Goal: Transaction & Acquisition: Download file/media

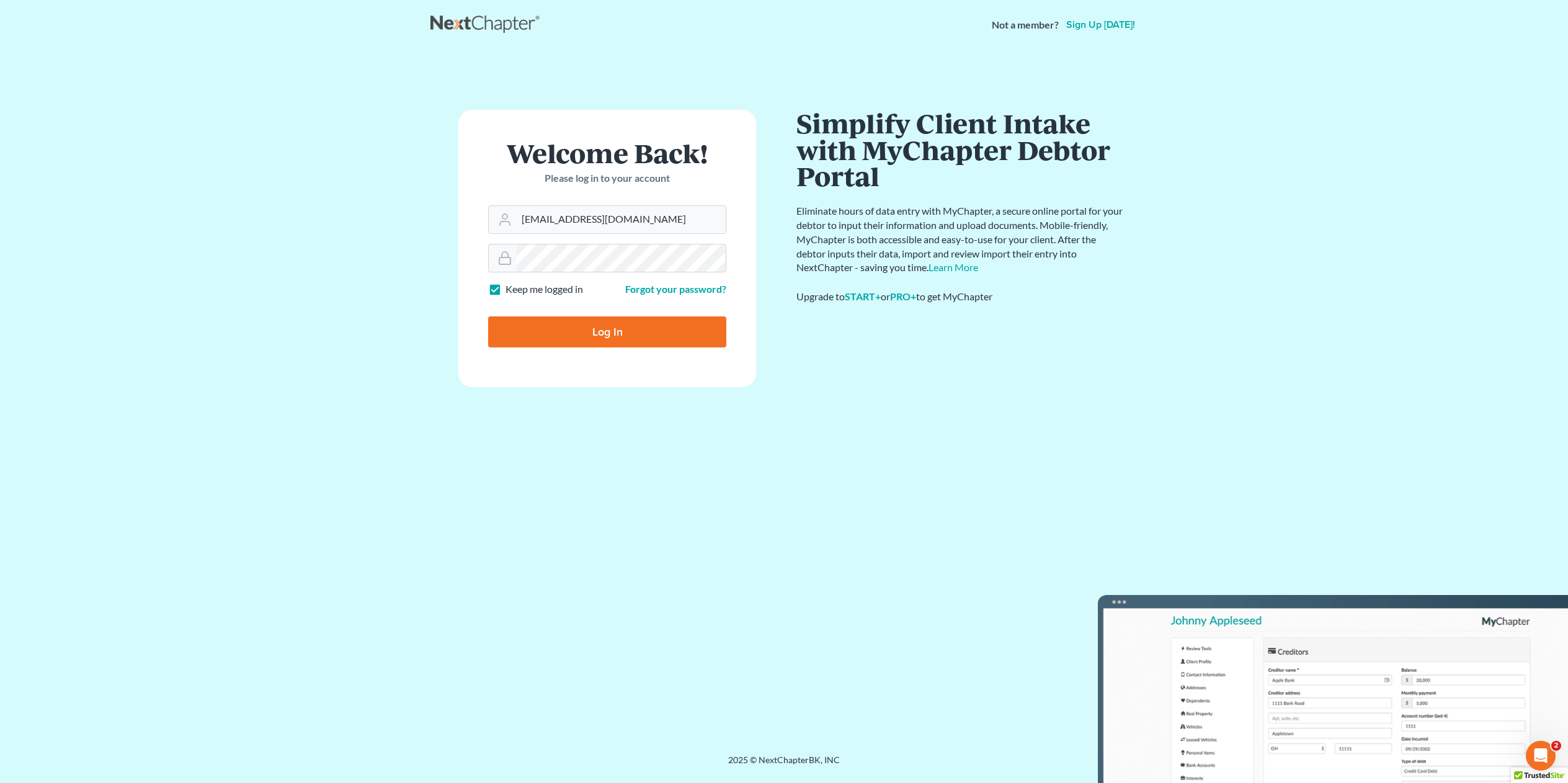
type input "law429bristol@hotmail.com"
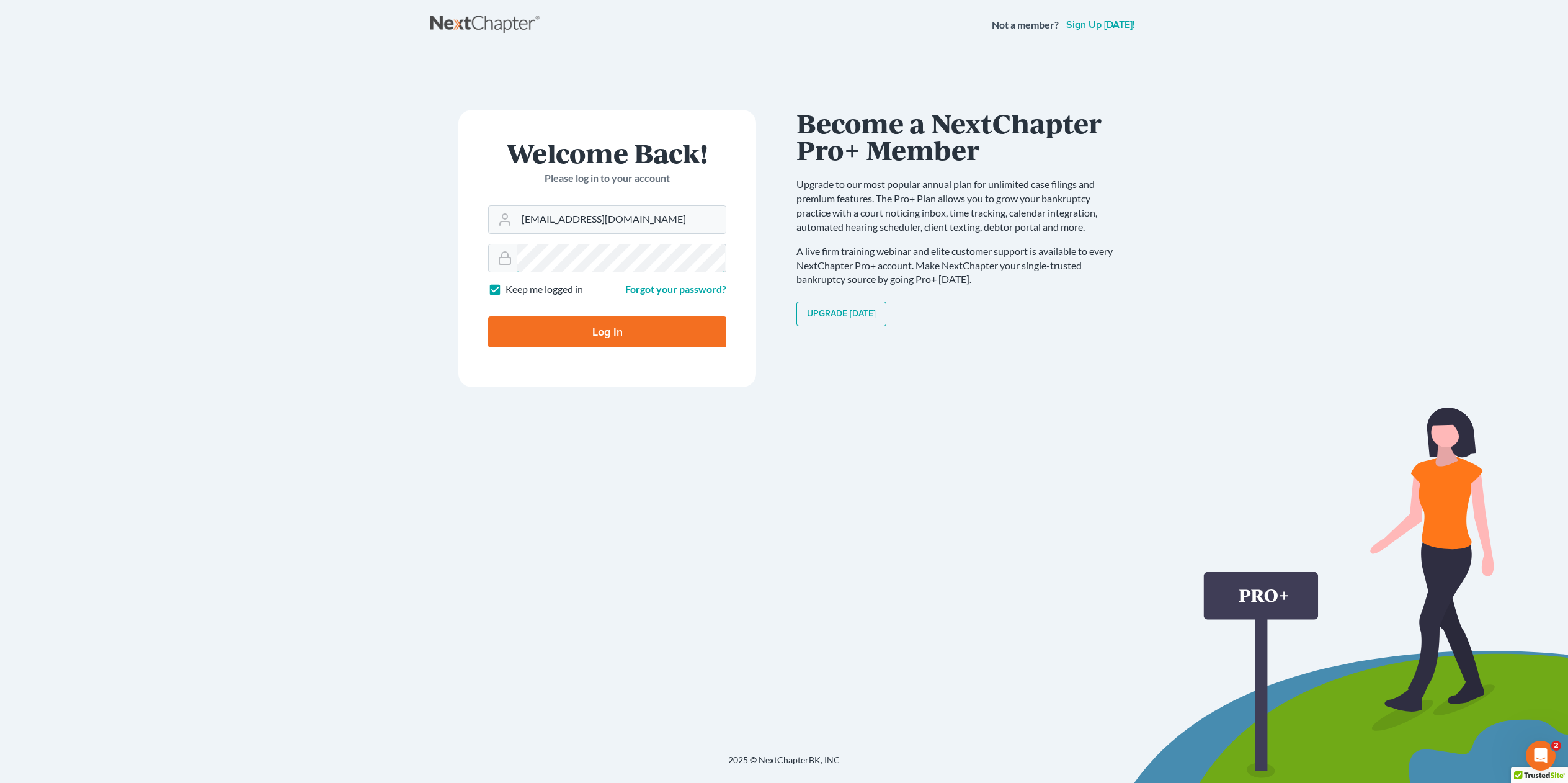
click at [488, 317] on input "Log In" at bounding box center [608, 332] width 238 height 31
type input "Thinking..."
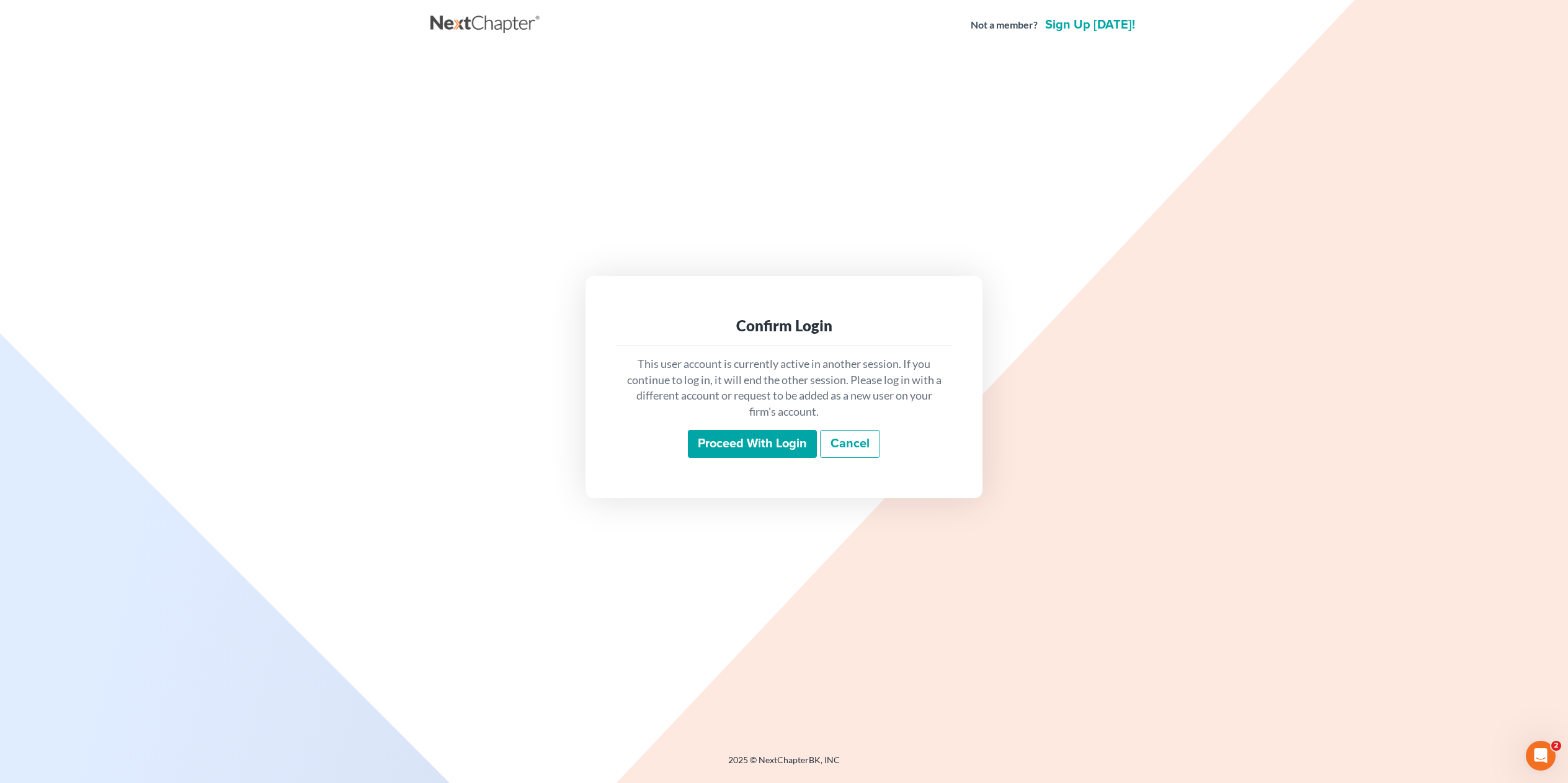
click at [758, 441] on input "Proceed with login" at bounding box center [752, 444] width 129 height 29
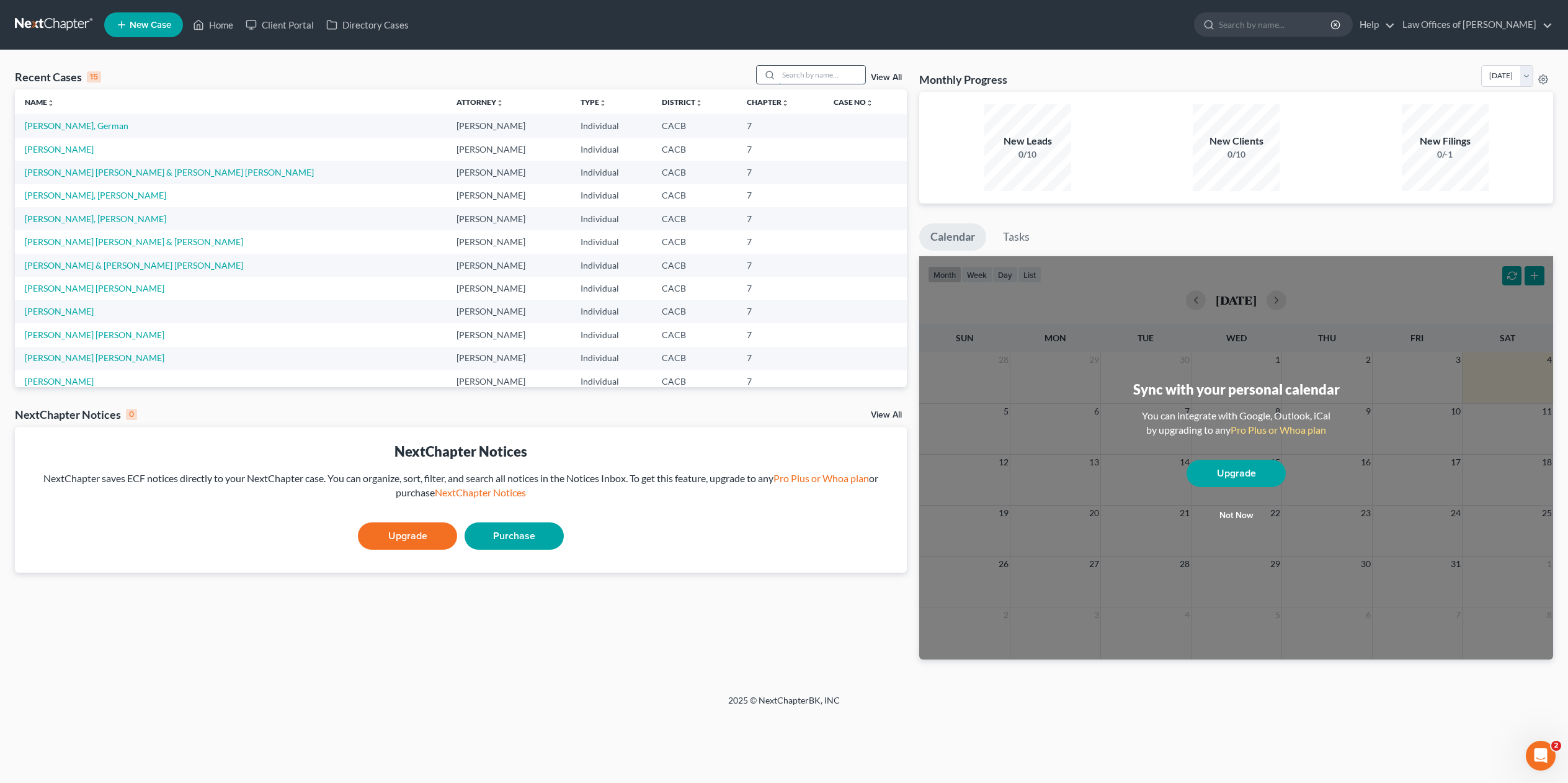
click at [783, 75] on input "search" at bounding box center [822, 74] width 87 height 18
type input "[PERSON_NAME]"
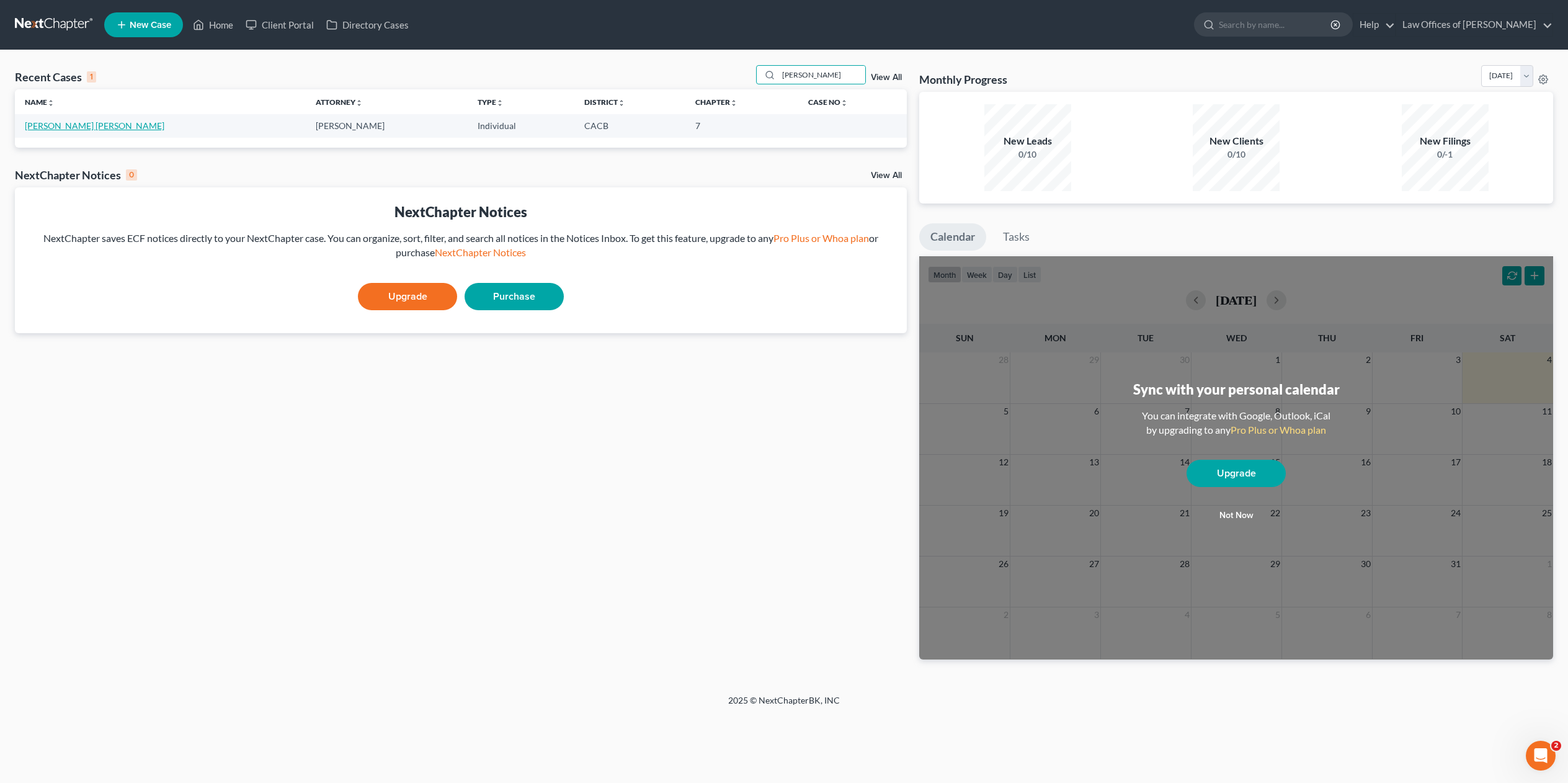
click at [58, 122] on link "[PERSON_NAME] [PERSON_NAME]" at bounding box center [95, 126] width 140 height 11
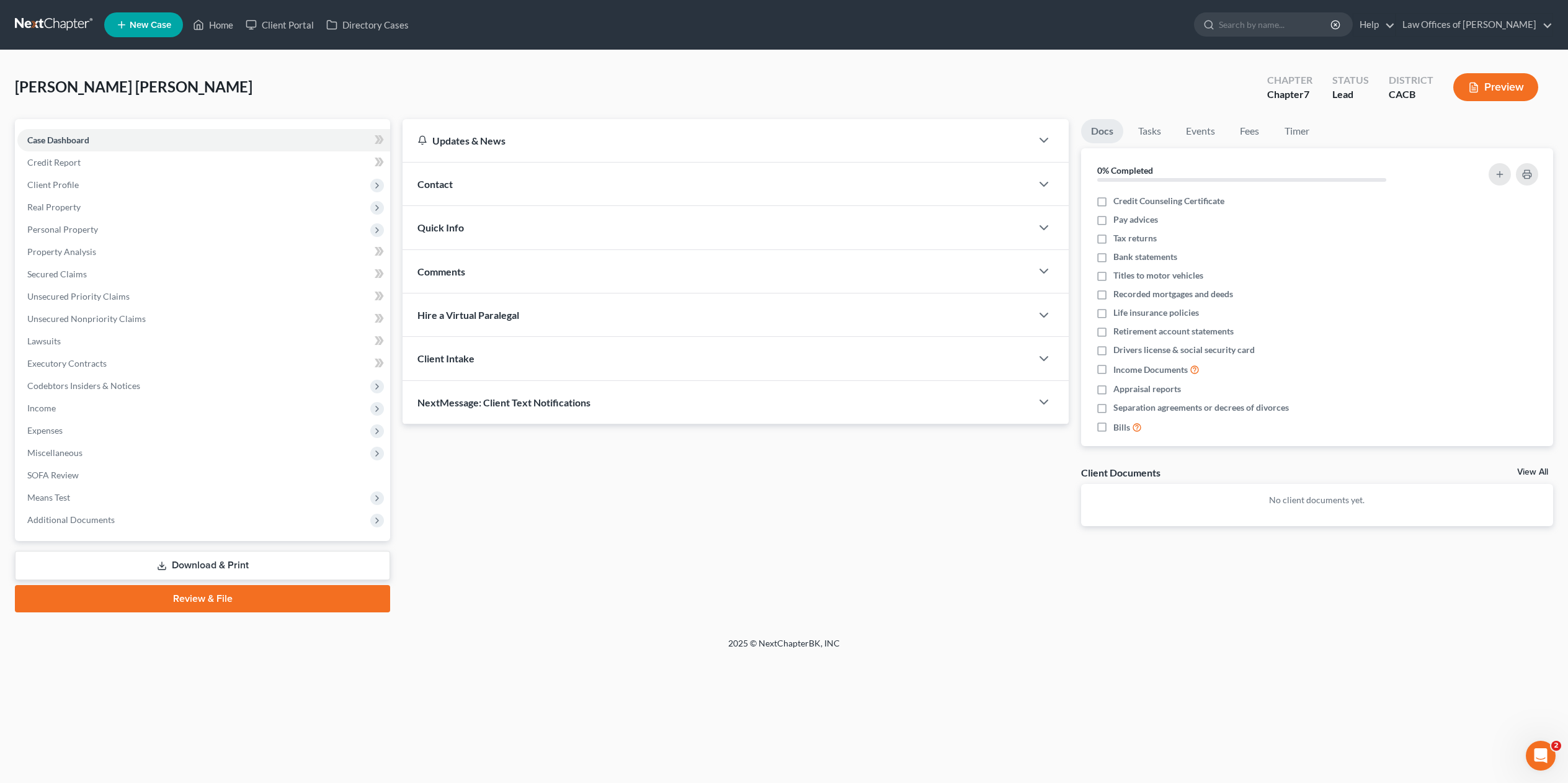
click at [194, 561] on link "Download & Print" at bounding box center [203, 565] width 375 height 29
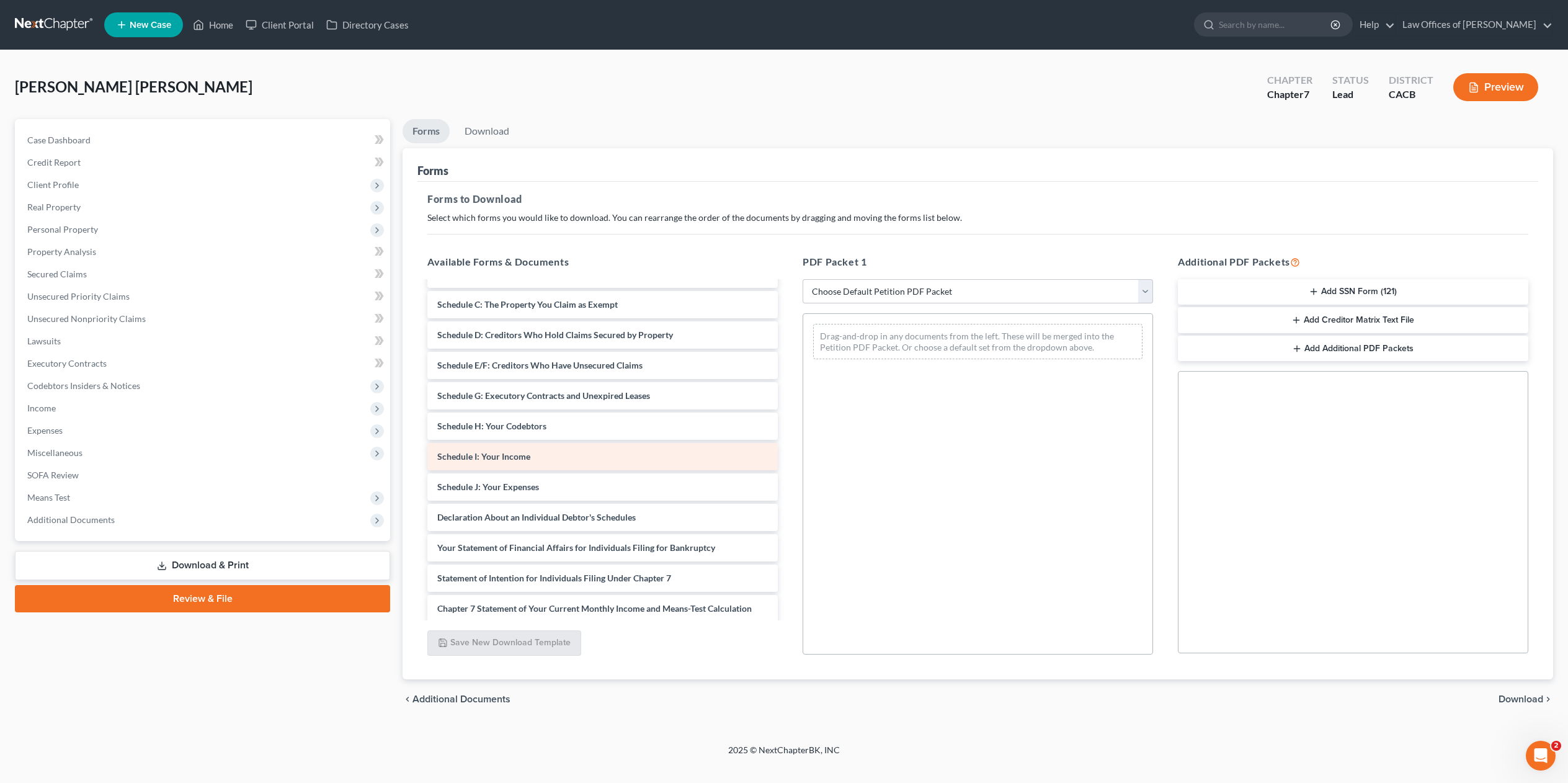
scroll to position [165, 0]
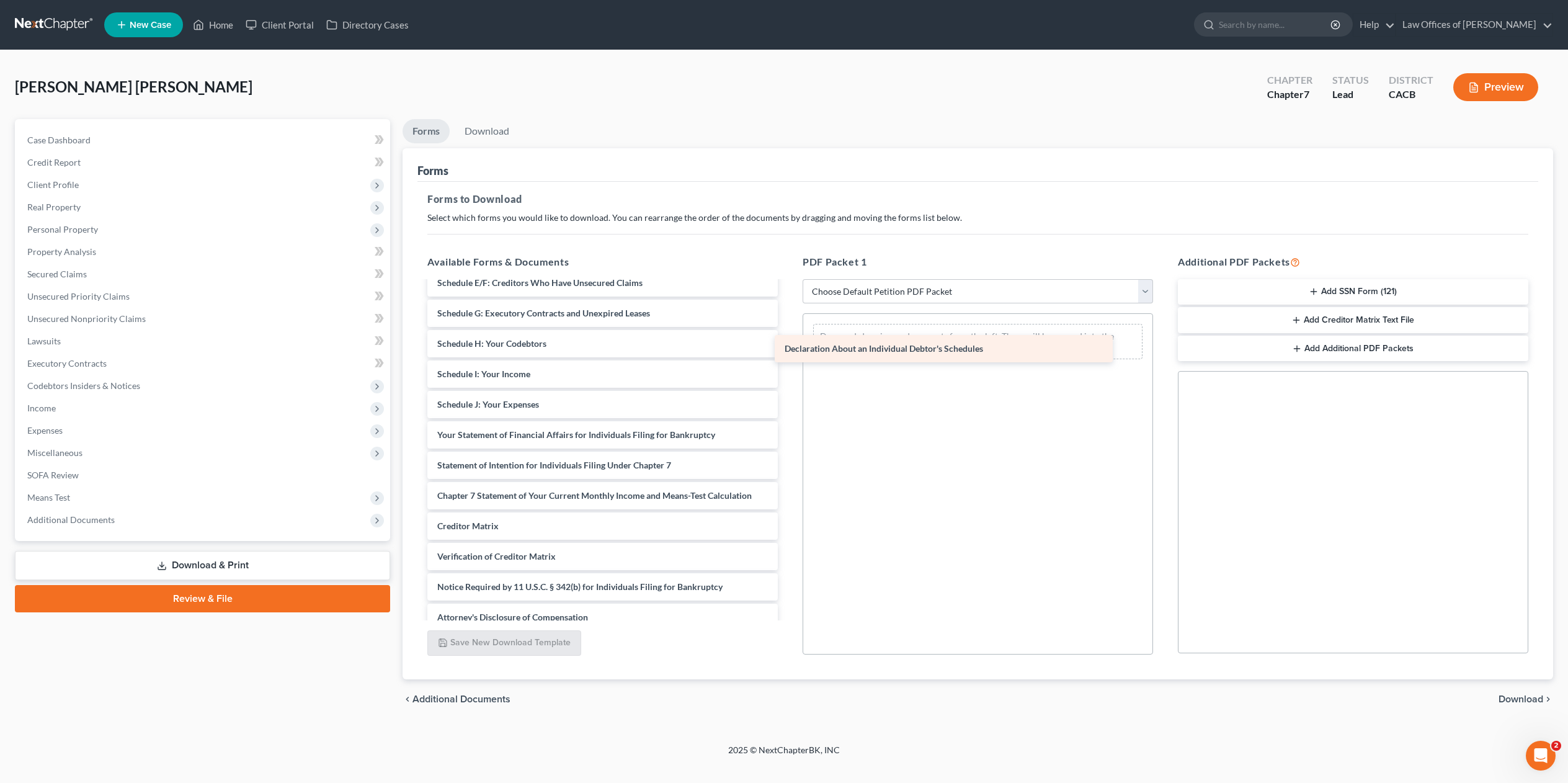
drag, startPoint x: 530, startPoint y: 427, endPoint x: 877, endPoint y: 342, distance: 357.3
click at [788, 342] on div "Declaration About an Individual Debtor's Schedules Voluntary Petition for Indiv…" at bounding box center [602, 374] width 370 height 513
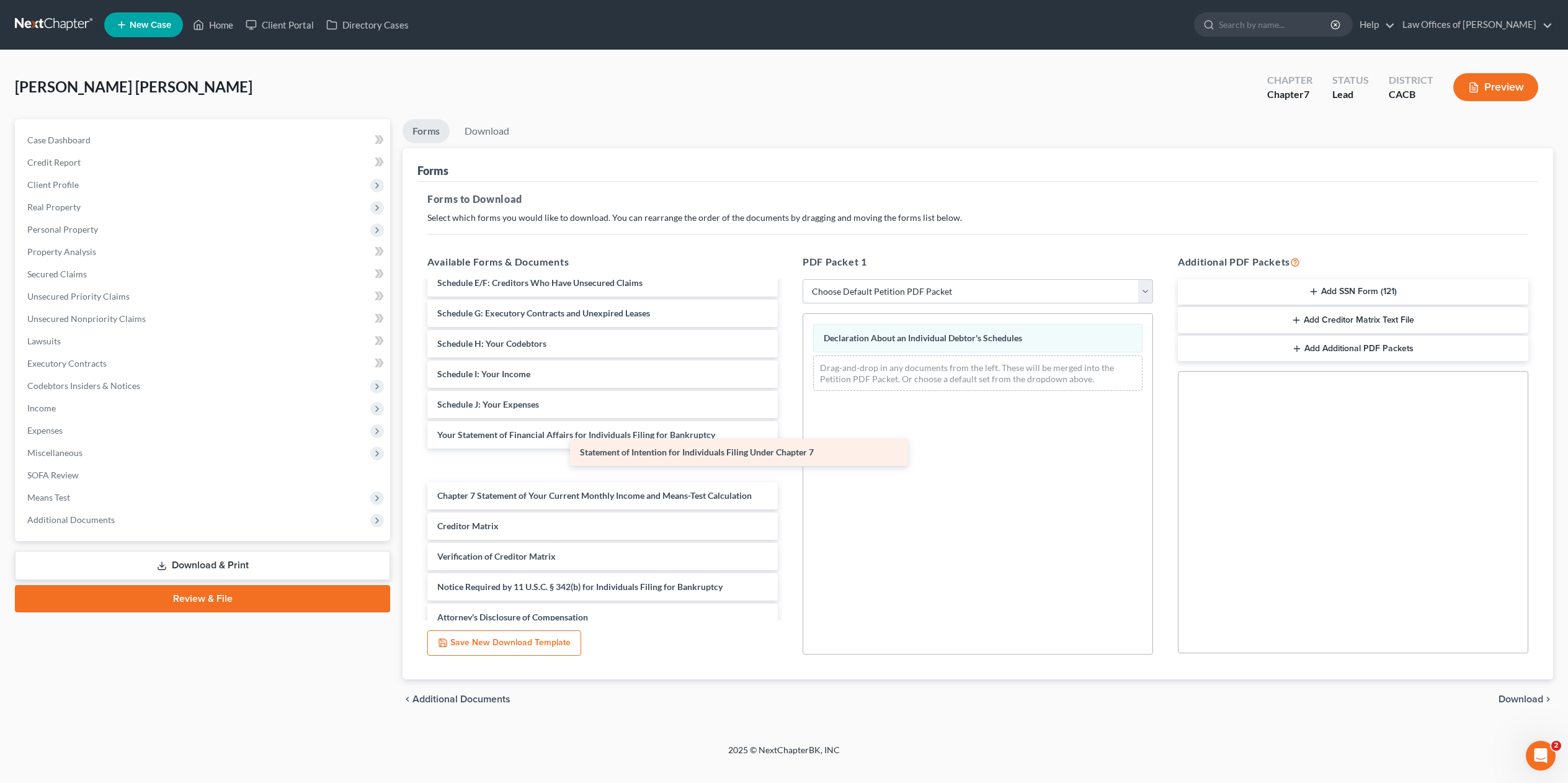
scroll to position [148, 0]
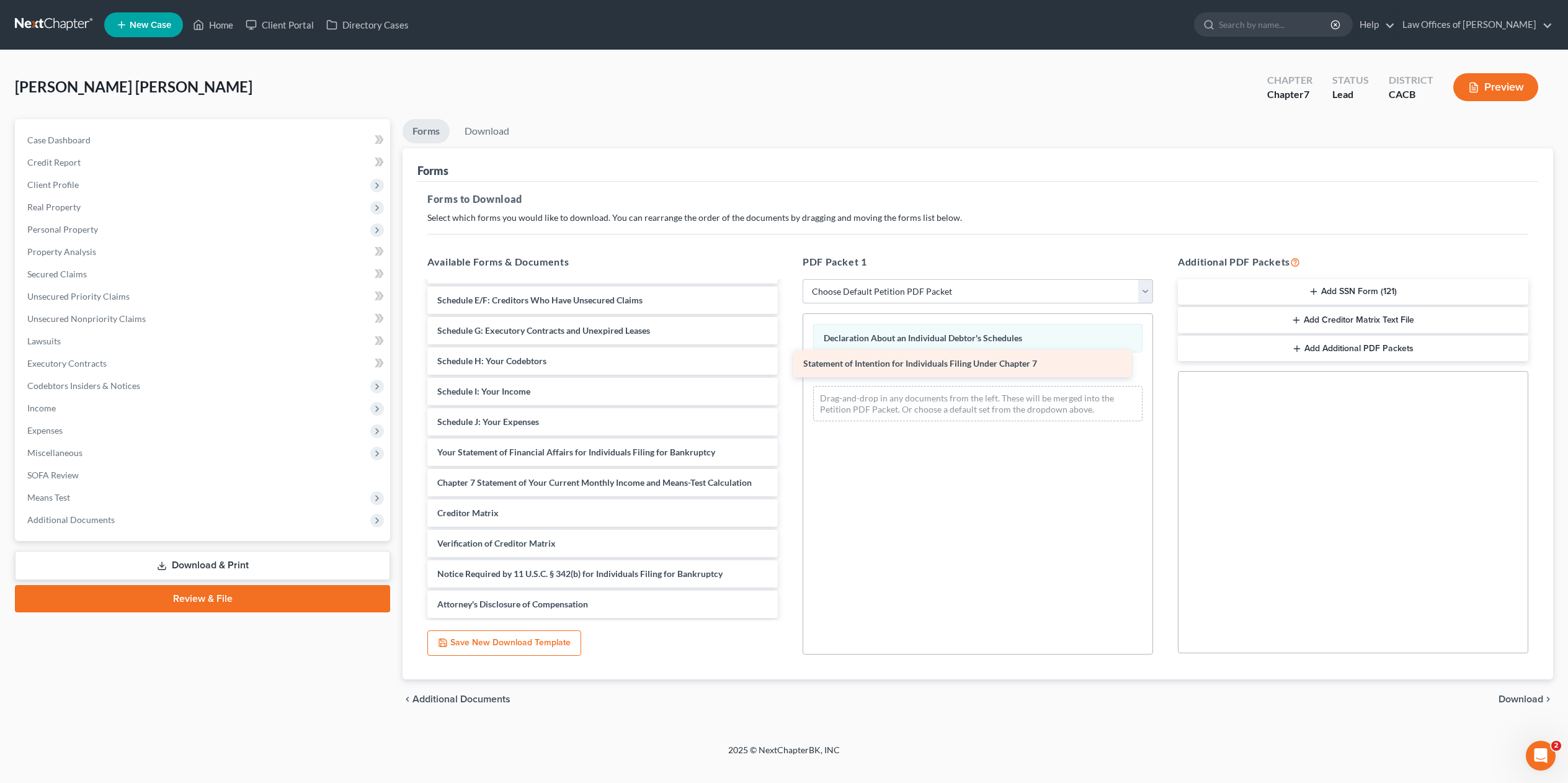
drag, startPoint x: 580, startPoint y: 461, endPoint x: 946, endPoint y: 361, distance: 379.4
click at [788, 361] on div "Statement of Intention for Individuals Filing Under Chapter 7 Voluntary Petitio…" at bounding box center [602, 377] width 370 height 483
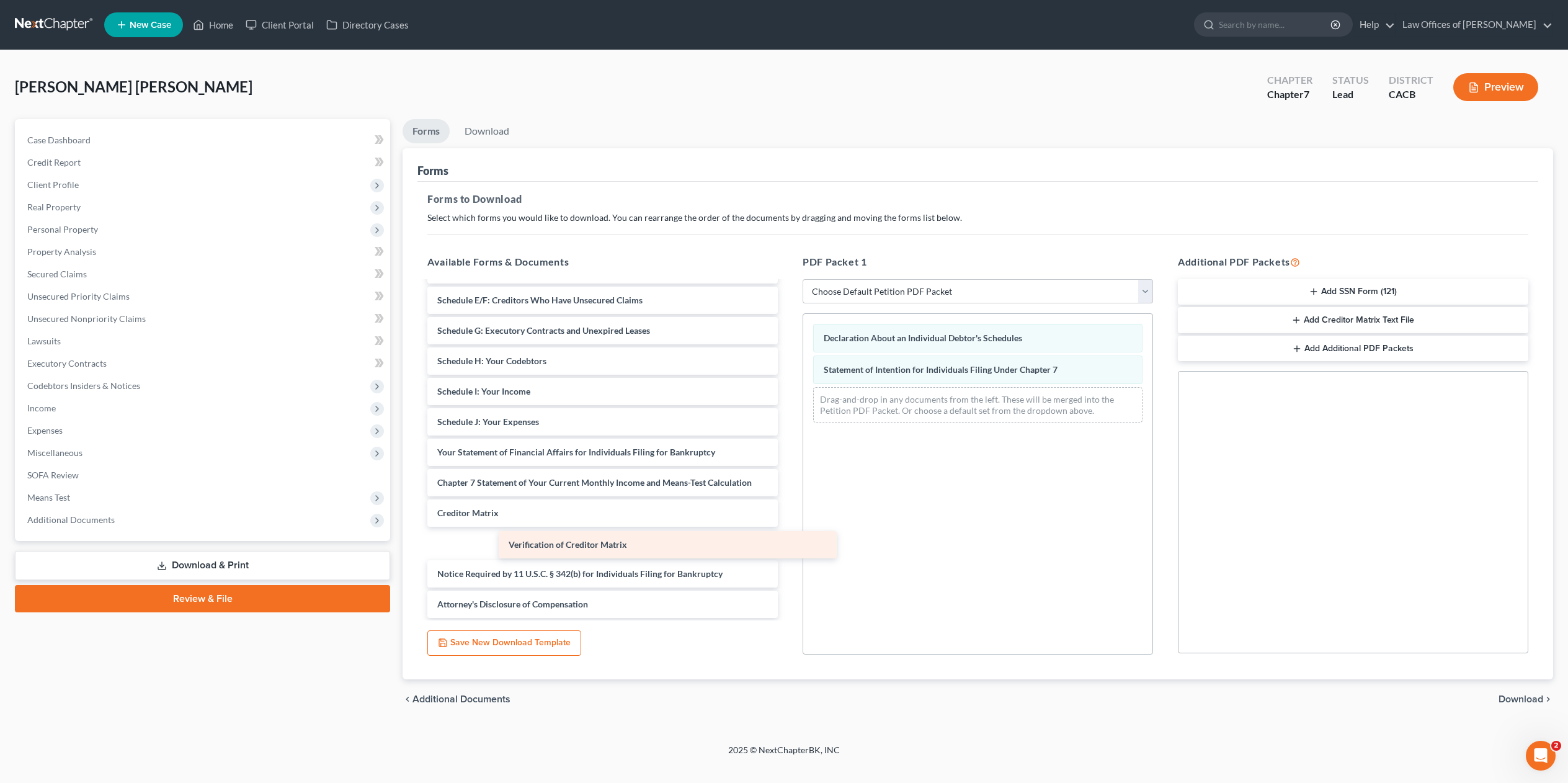
scroll to position [117, 0]
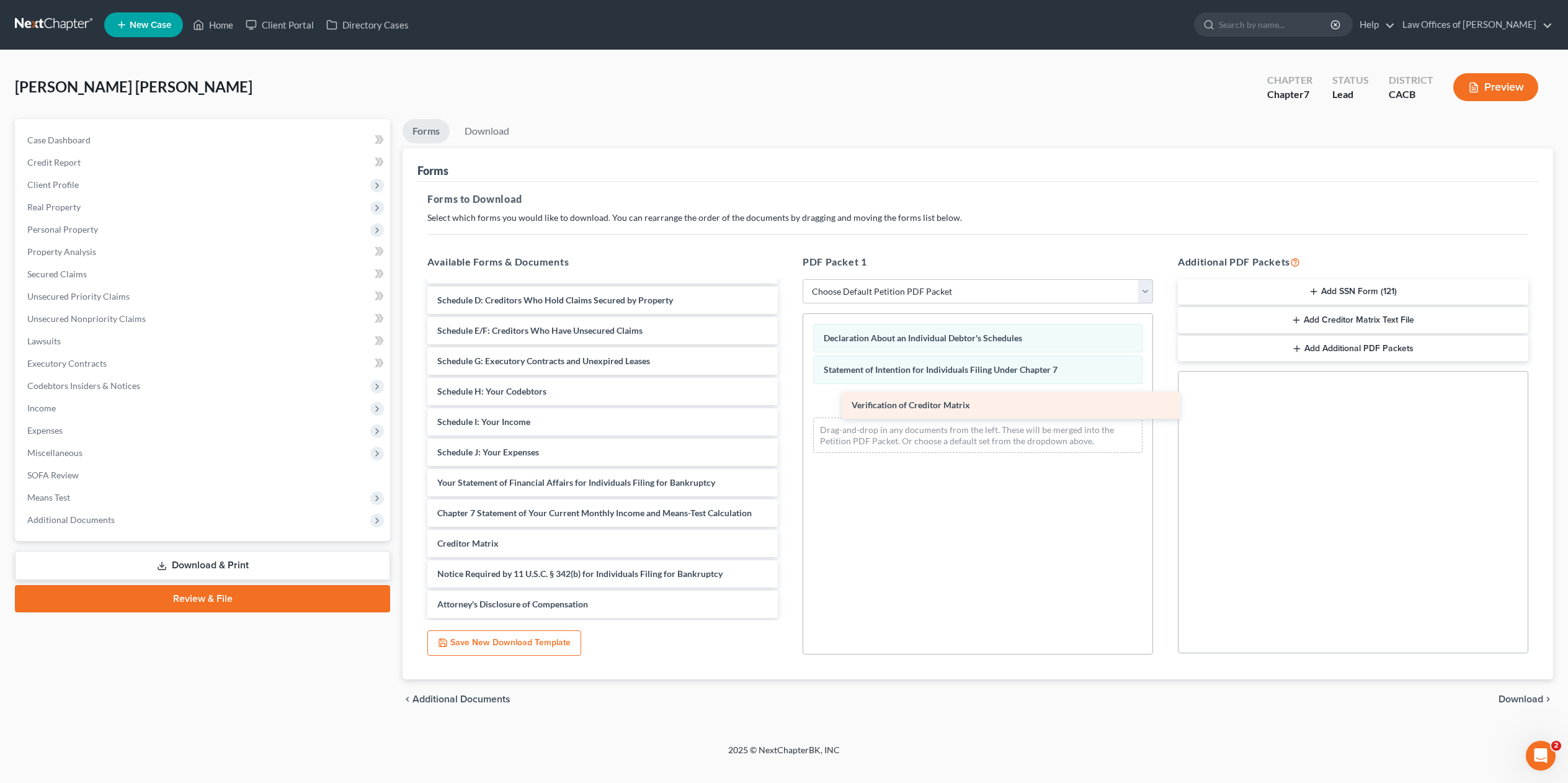
drag, startPoint x: 488, startPoint y: 536, endPoint x: 888, endPoint y: 398, distance: 423.1
click at [788, 398] on div "Verification of Creditor Matrix Voluntary Petition for Individuals Filing for B…" at bounding box center [602, 391] width 370 height 453
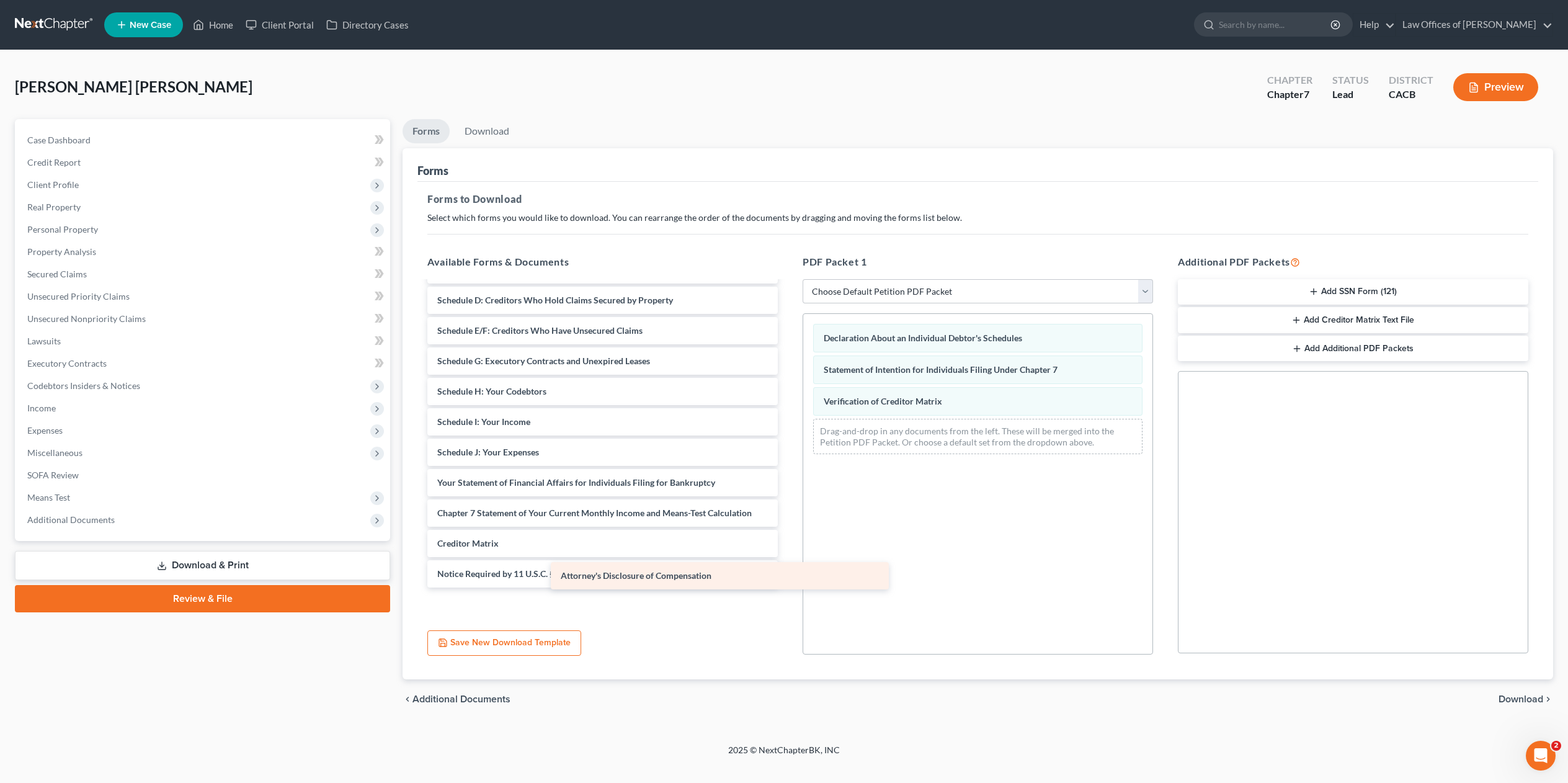
scroll to position [87, 0]
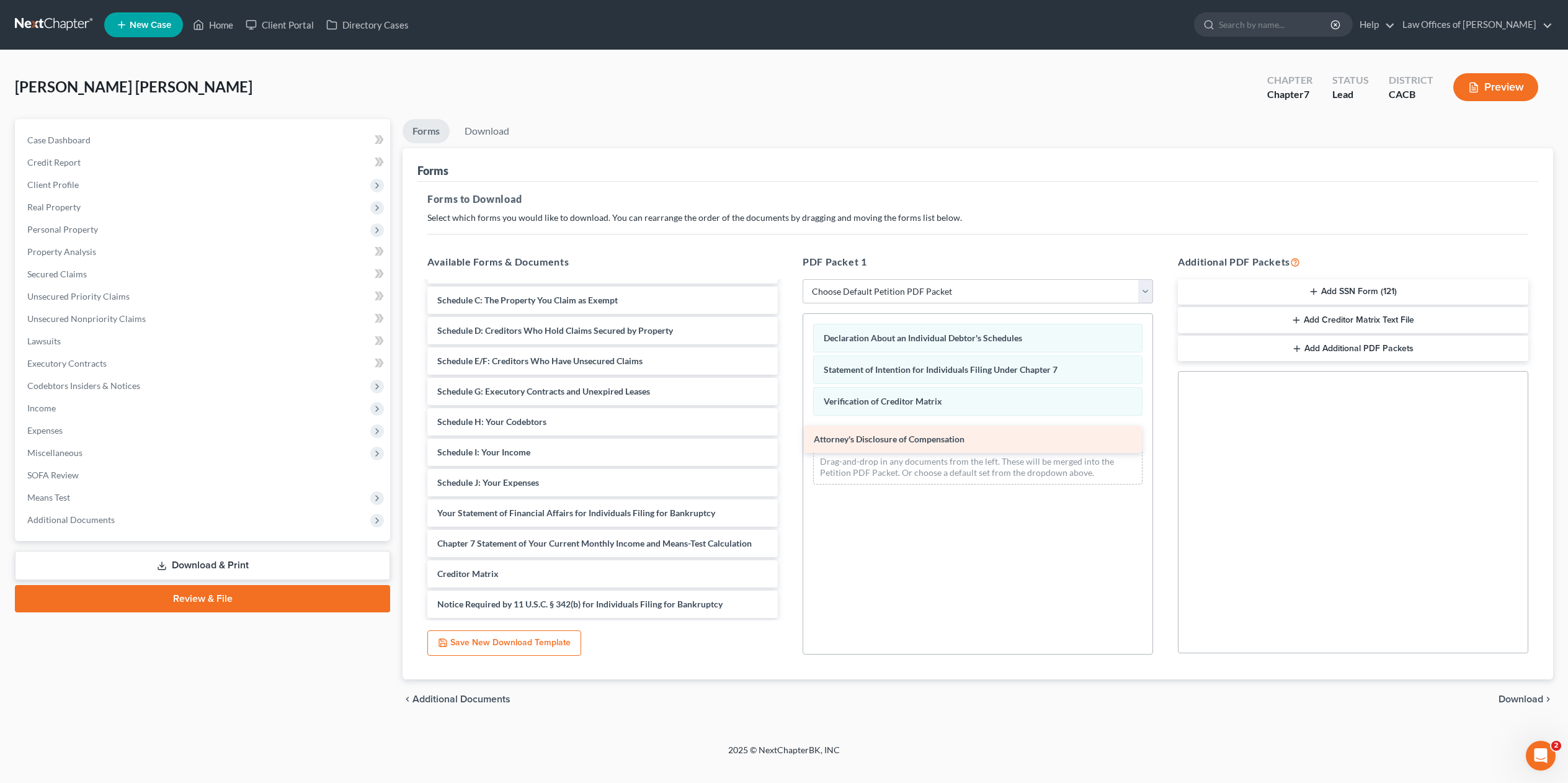
drag, startPoint x: 530, startPoint y: 602, endPoint x: 901, endPoint y: 441, distance: 404.4
click at [788, 441] on div "Attorney's Disclosure of Compensation Voluntary Petition for Individuals Filing…" at bounding box center [602, 406] width 370 height 422
click at [497, 132] on link "Download" at bounding box center [487, 131] width 64 height 24
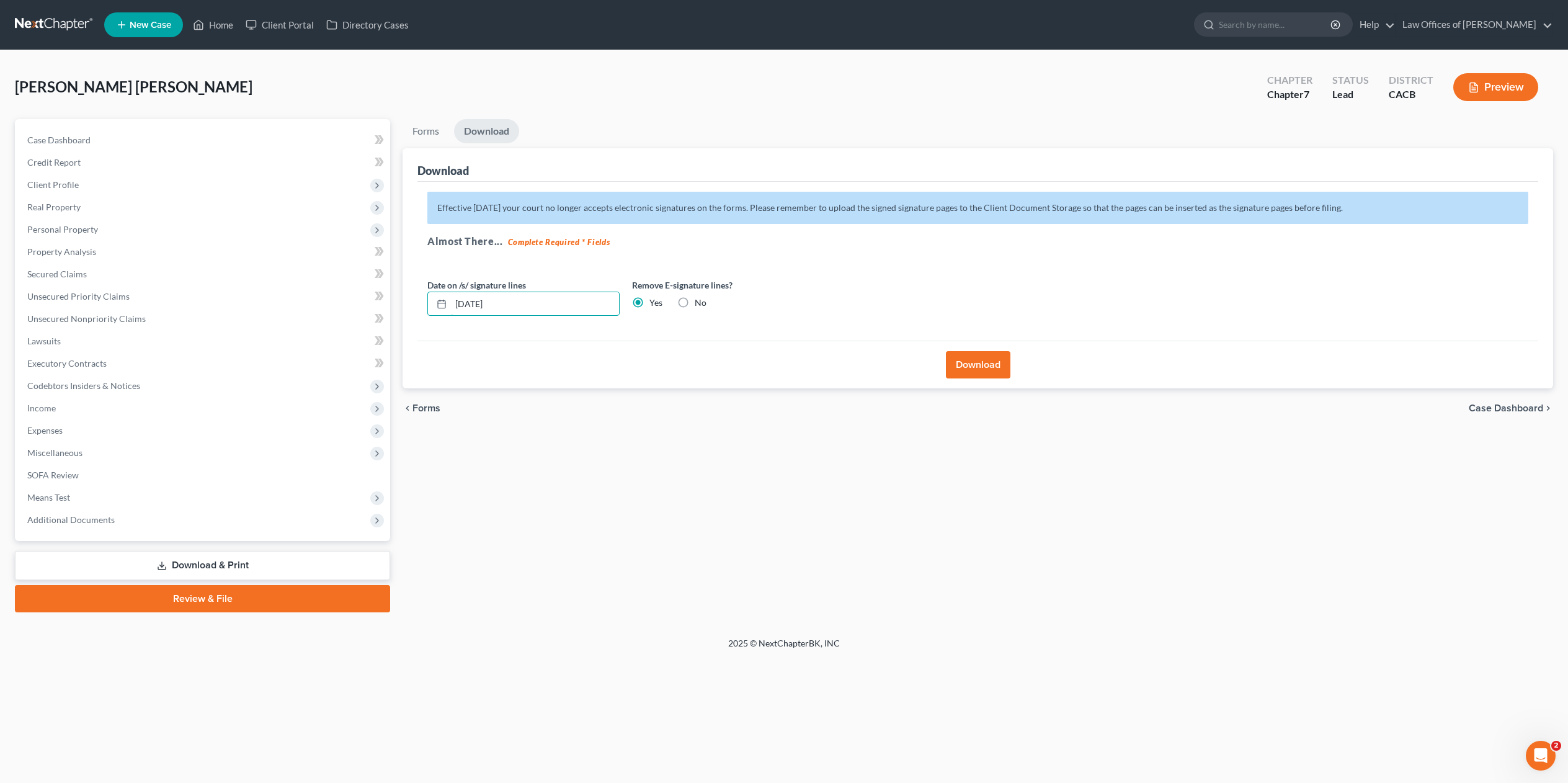
drag, startPoint x: 517, startPoint y: 303, endPoint x: 407, endPoint y: 310, distance: 110.2
click at [407, 310] on div "Download Effective [DATE] your court no longer accepts electronic signatures on…" at bounding box center [978, 269] width 1151 height 241
click at [983, 368] on button "Download" at bounding box center [978, 364] width 64 height 27
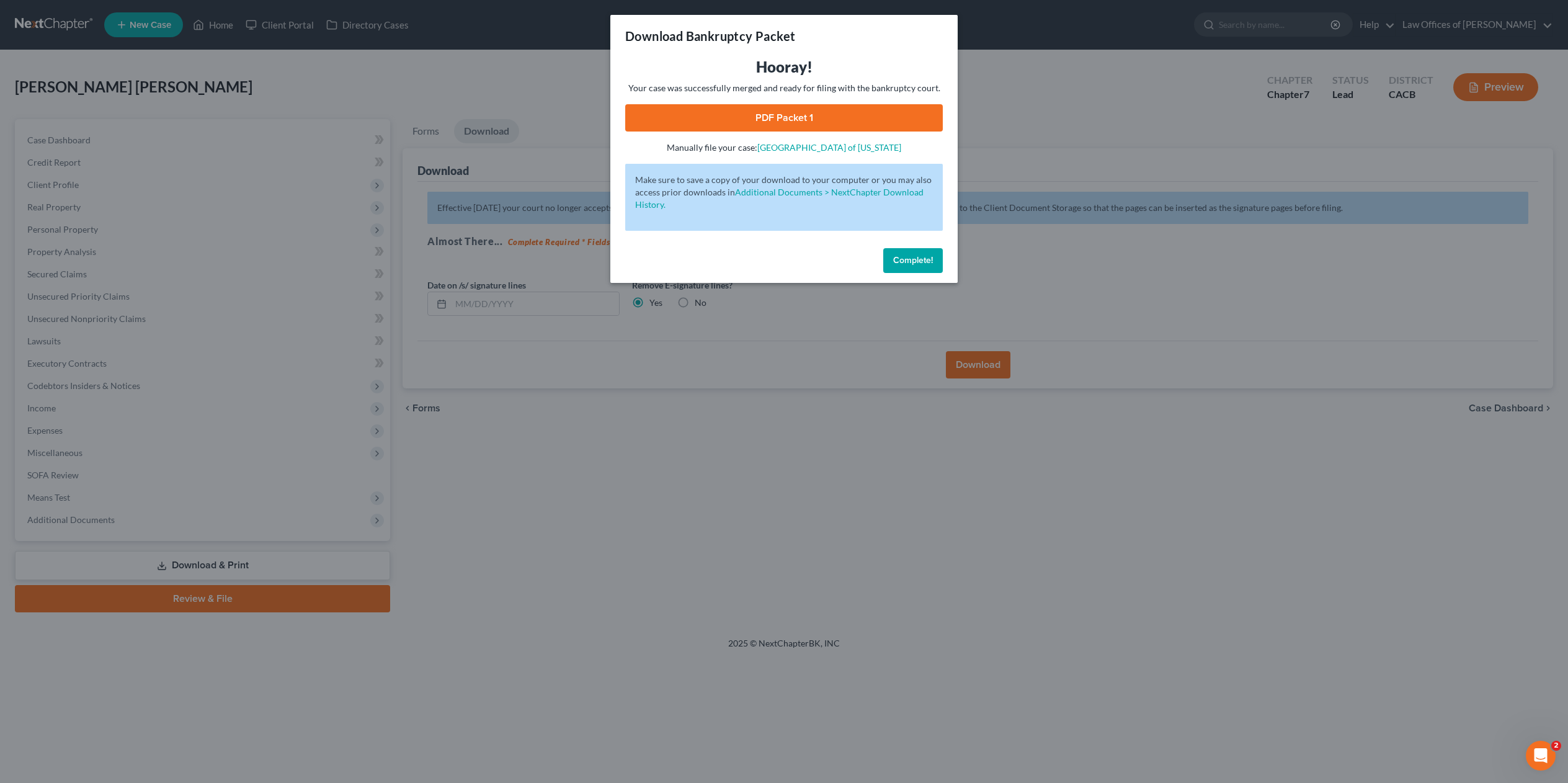
click at [789, 112] on link "PDF Packet 1" at bounding box center [784, 118] width 317 height 27
